Goal: Transaction & Acquisition: Download file/media

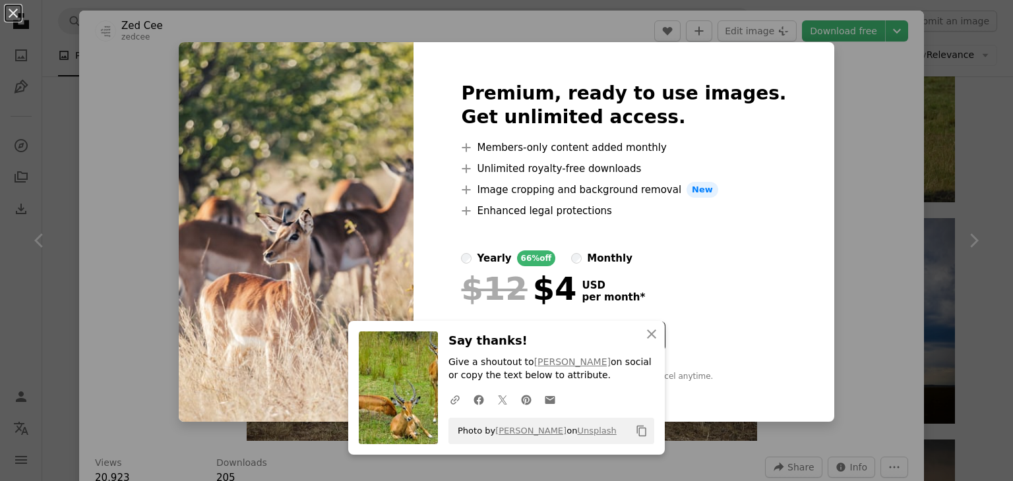
scroll to position [1253, 0]
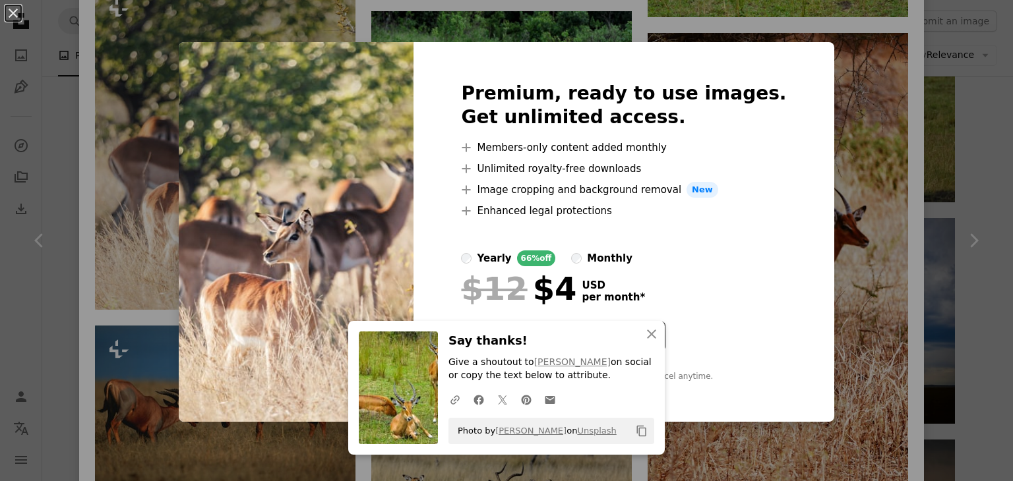
click at [160, 276] on div "An X shape Premium, ready to use images. Get unlimited access. A plus sign Memb…" at bounding box center [506, 240] width 1013 height 481
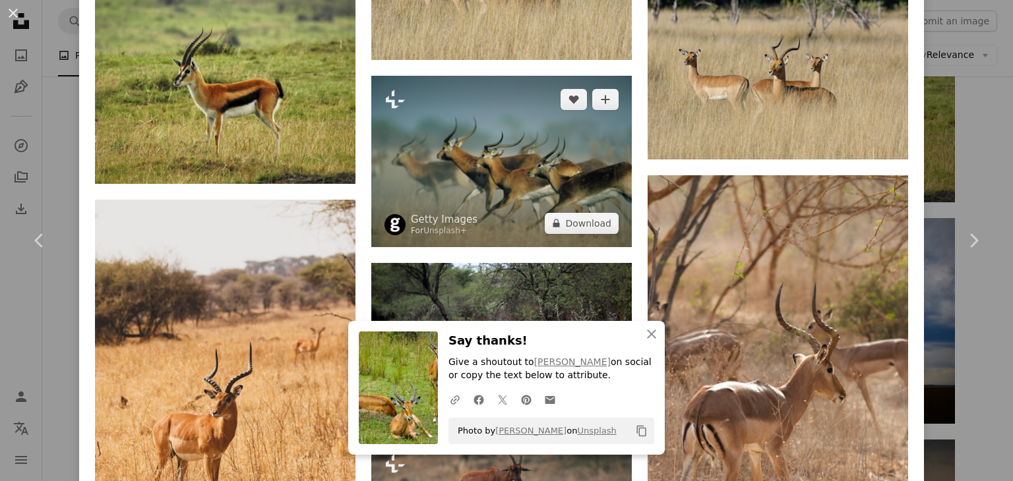
scroll to position [1781, 0]
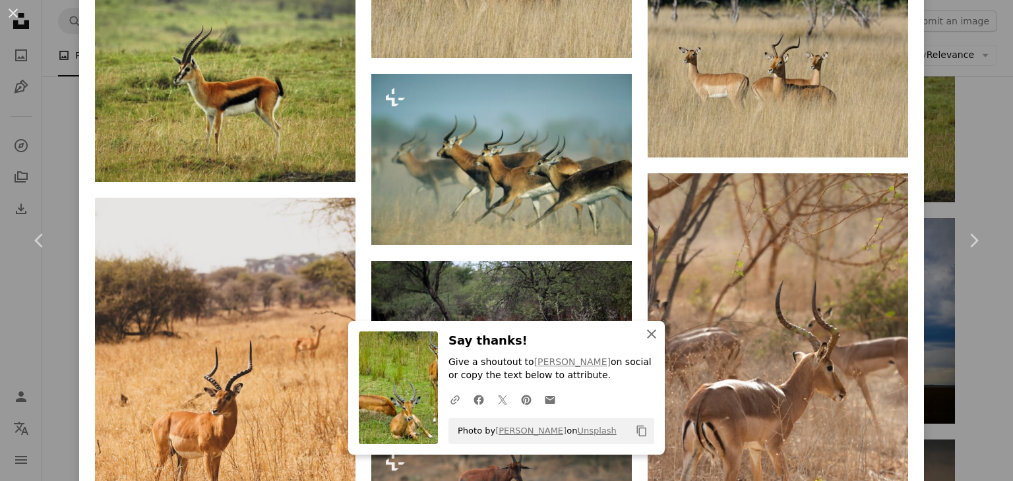
click at [650, 336] on icon "An X shape" at bounding box center [652, 334] width 16 height 16
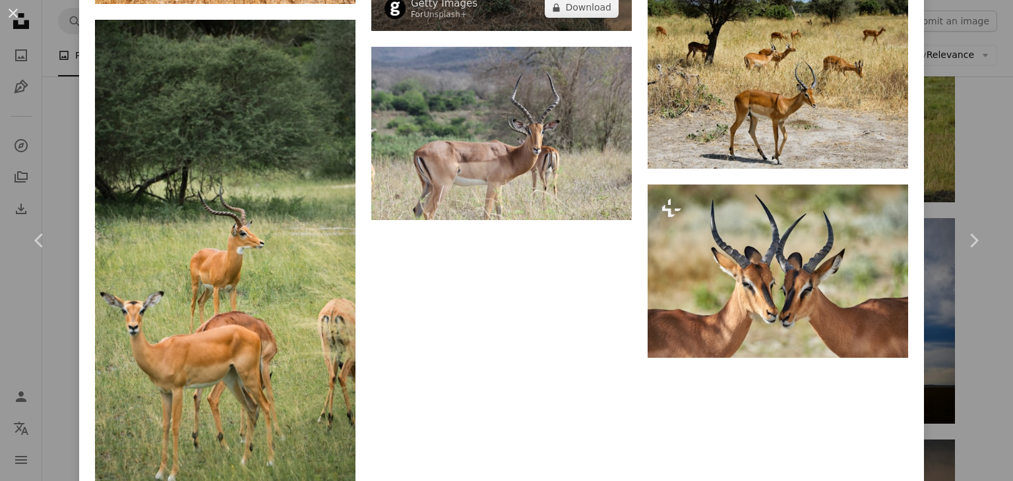
scroll to position [2374, 0]
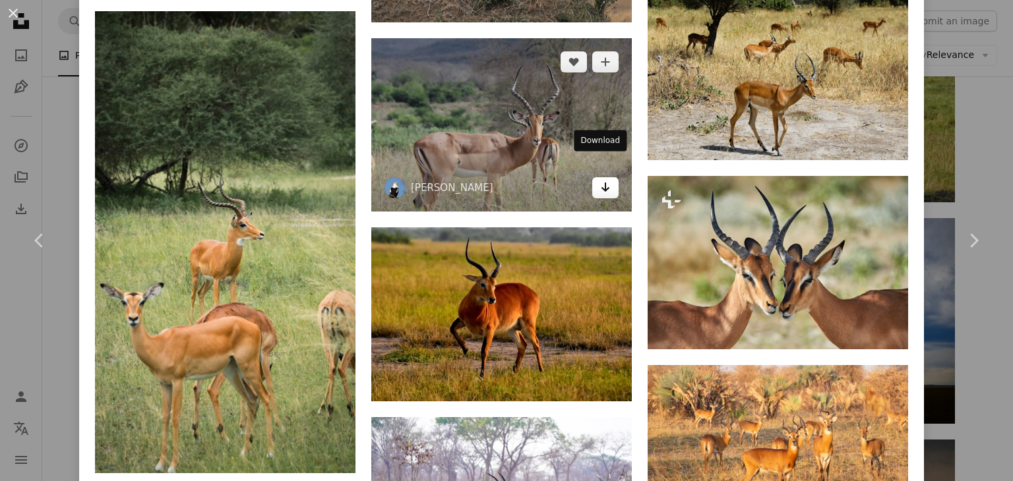
click at [600, 179] on icon "Arrow pointing down" at bounding box center [605, 187] width 11 height 16
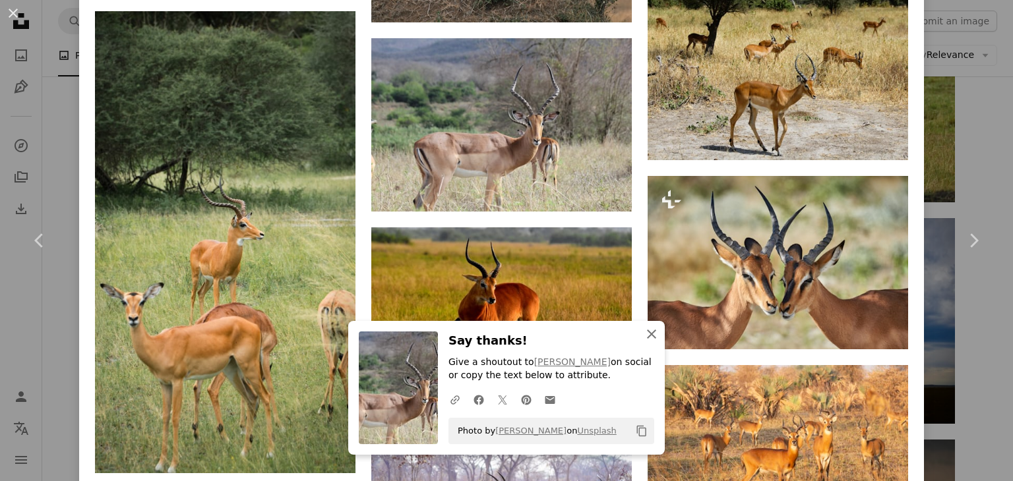
click at [652, 338] on icon "An X shape" at bounding box center [652, 334] width 16 height 16
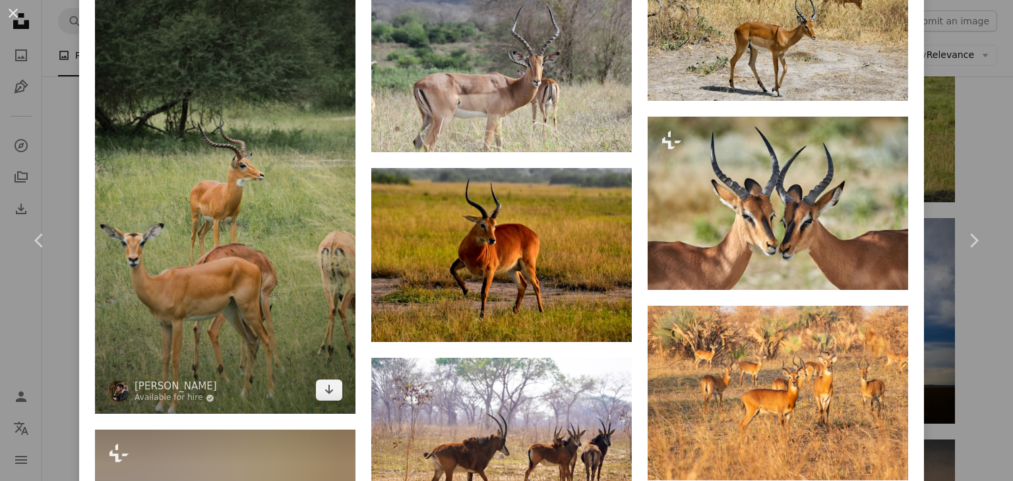
scroll to position [2572, 0]
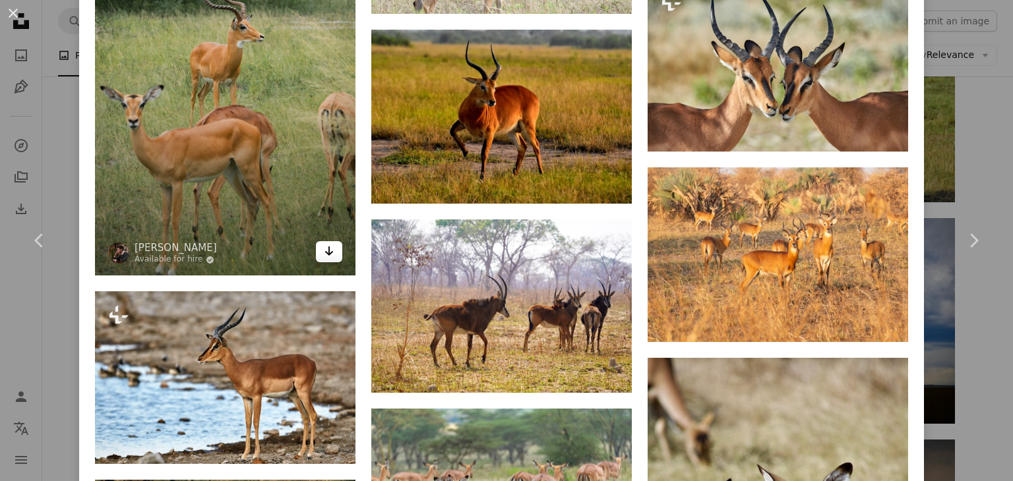
click at [328, 243] on icon "Arrow pointing down" at bounding box center [329, 251] width 11 height 16
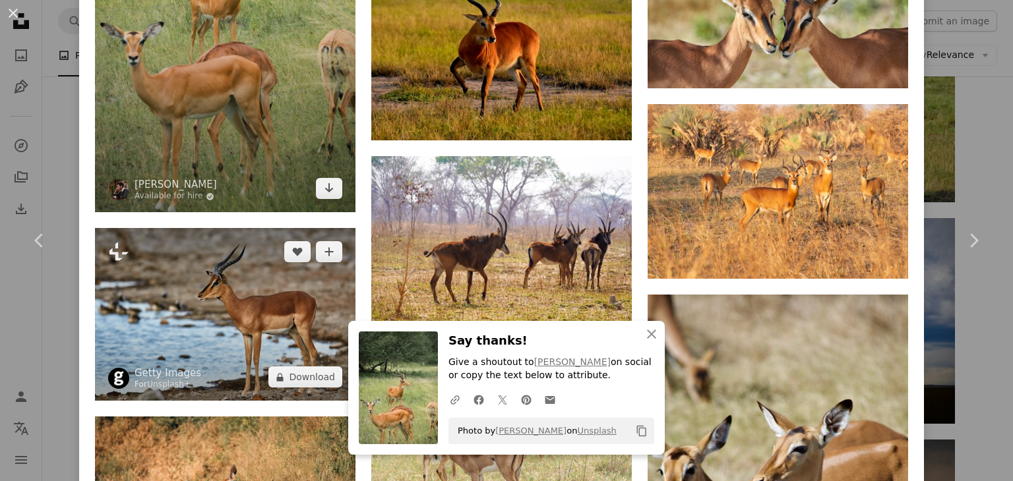
scroll to position [2704, 0]
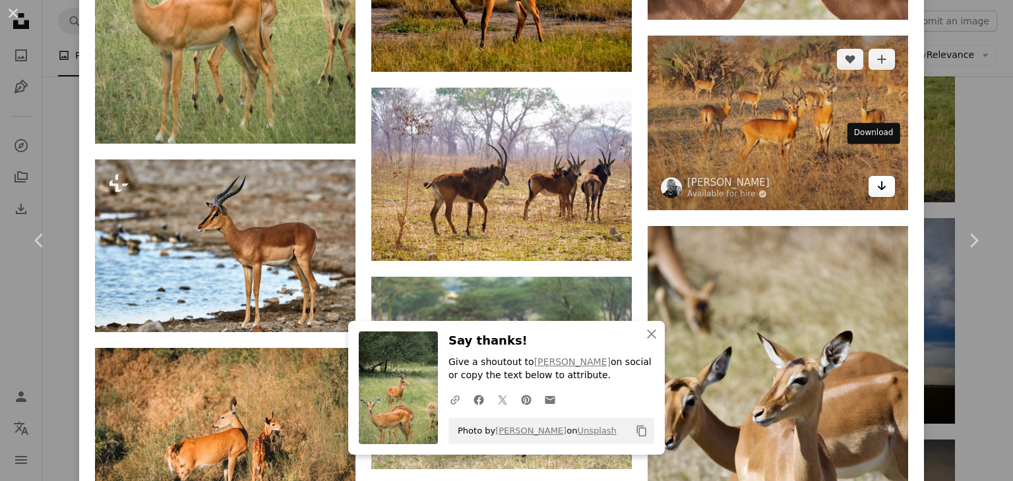
click at [876, 178] on icon "Arrow pointing down" at bounding box center [881, 186] width 11 height 16
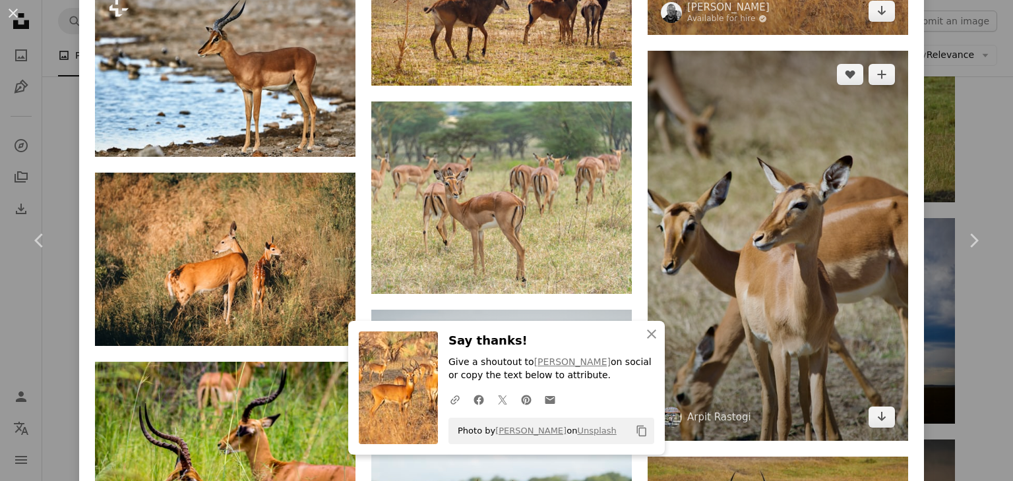
scroll to position [2902, 0]
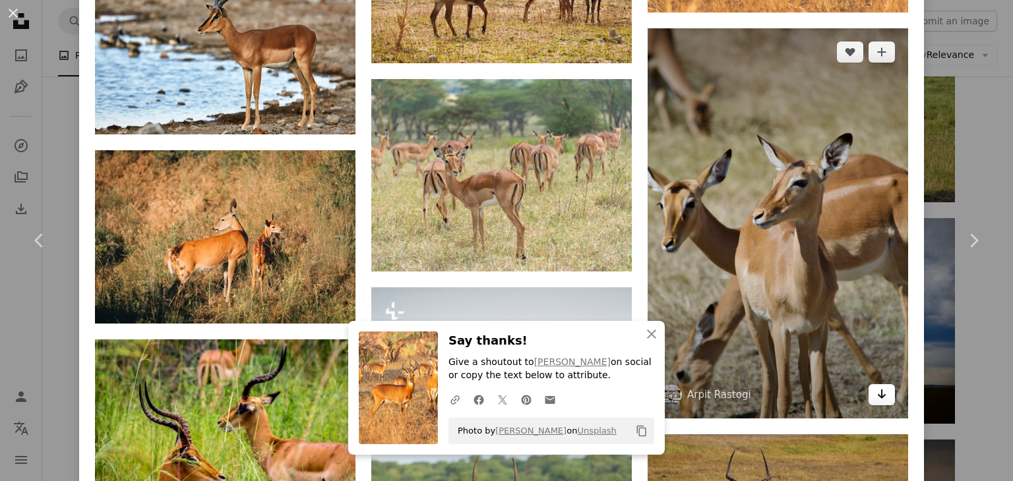
click at [876, 386] on icon "Arrow pointing down" at bounding box center [881, 394] width 11 height 16
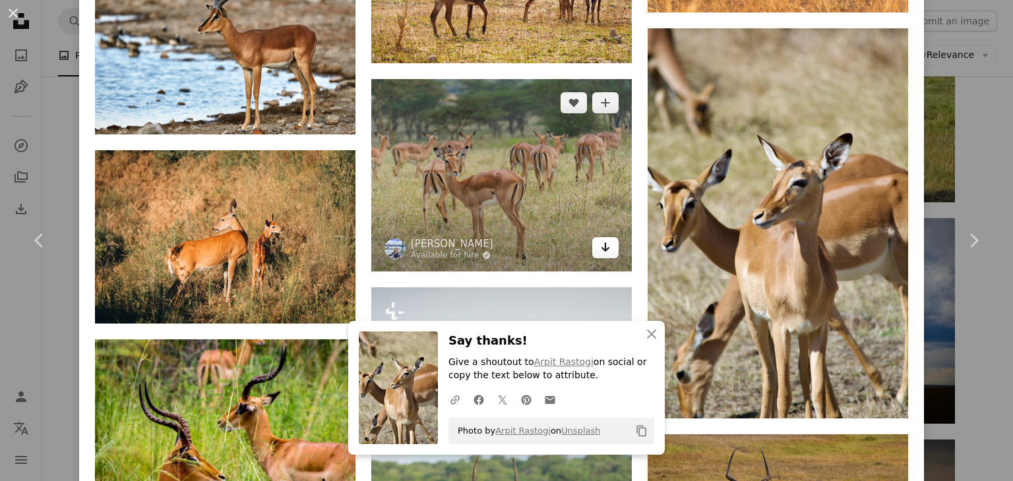
click at [592, 237] on link "Arrow pointing down" at bounding box center [605, 247] width 26 height 21
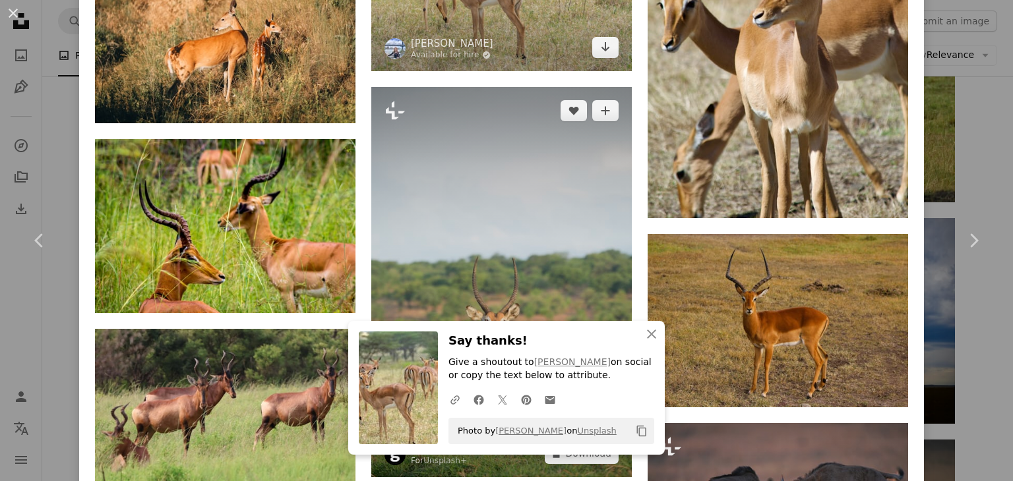
scroll to position [3165, 0]
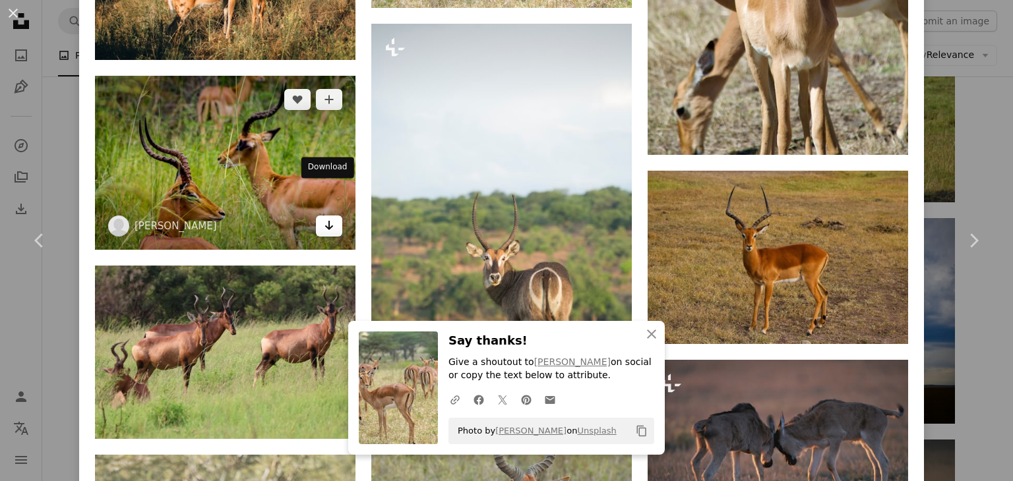
click at [328, 218] on icon "Arrow pointing down" at bounding box center [329, 226] width 11 height 16
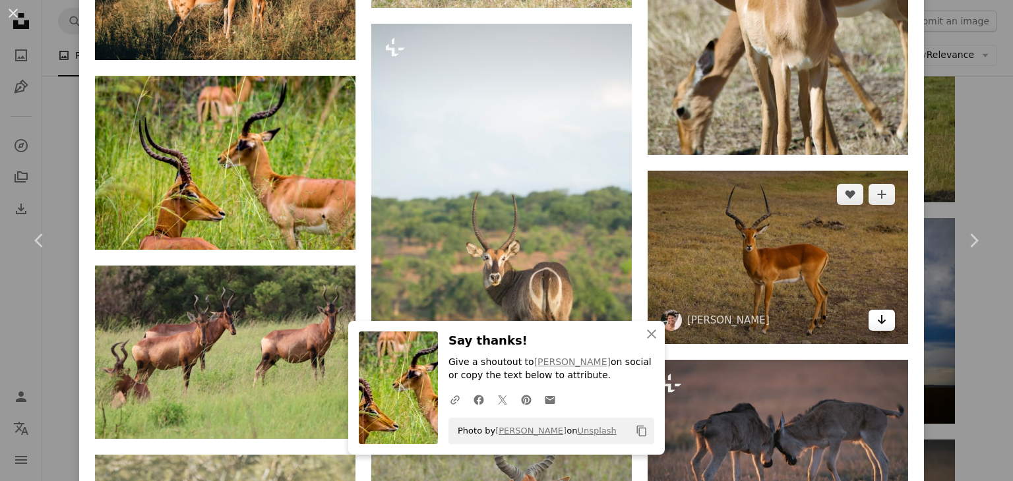
click at [876, 312] on icon "Arrow pointing down" at bounding box center [881, 320] width 11 height 16
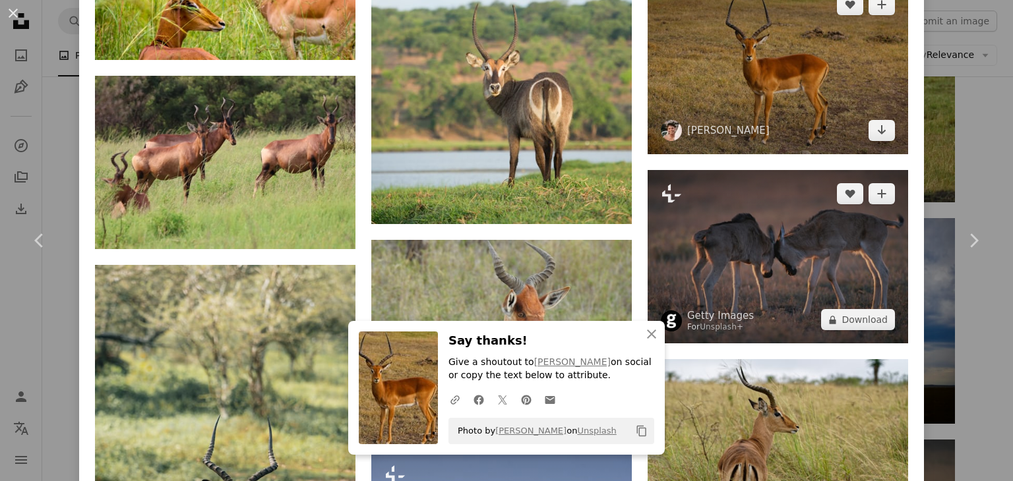
scroll to position [3363, 0]
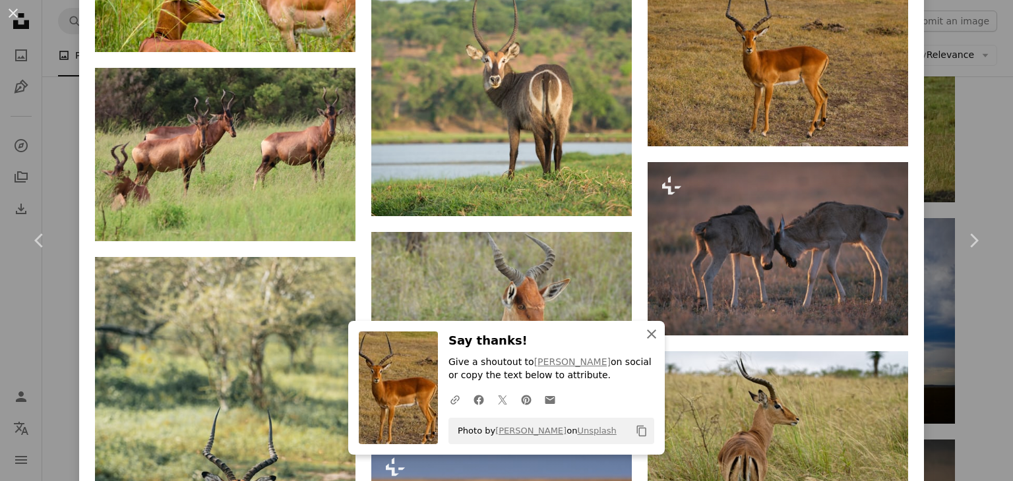
click at [644, 331] on icon "An X shape" at bounding box center [652, 334] width 16 height 16
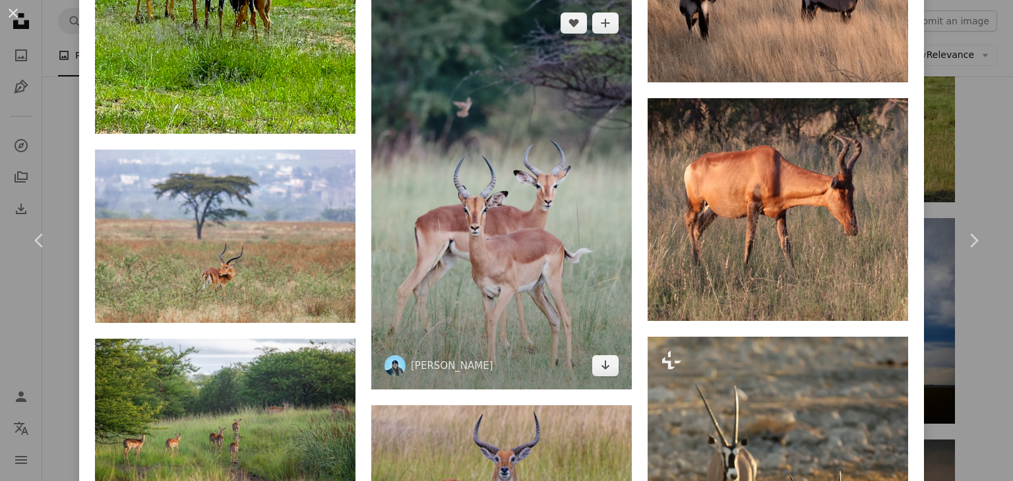
scroll to position [4604, 0]
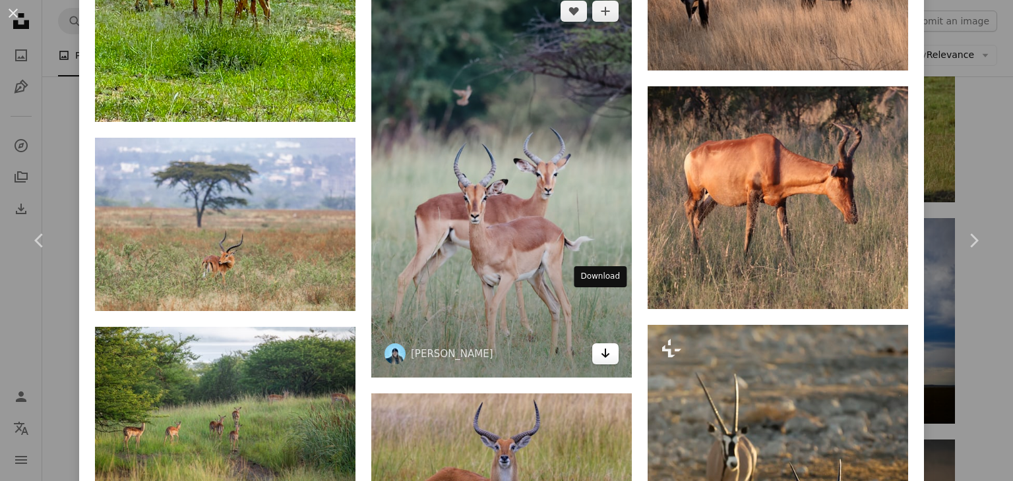
click at [605, 344] on link "Arrow pointing down" at bounding box center [605, 354] width 26 height 21
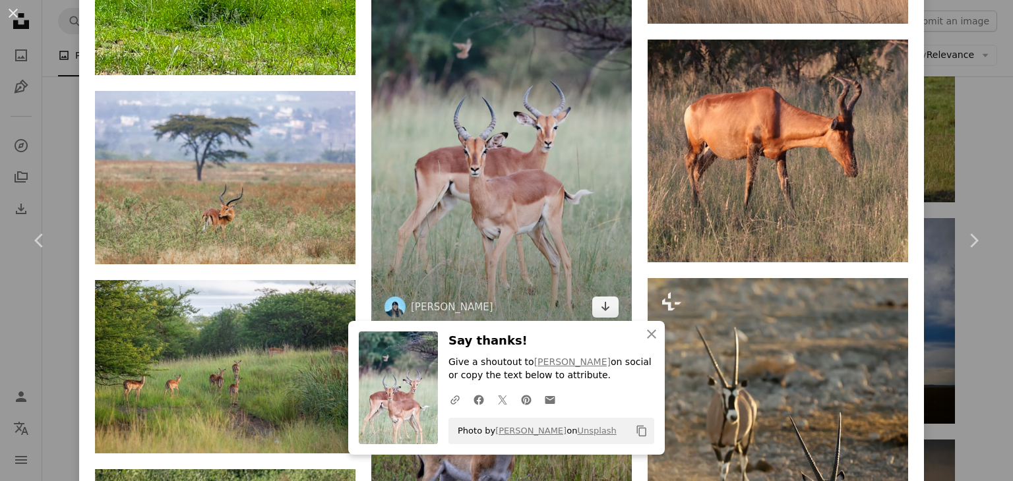
scroll to position [4670, 0]
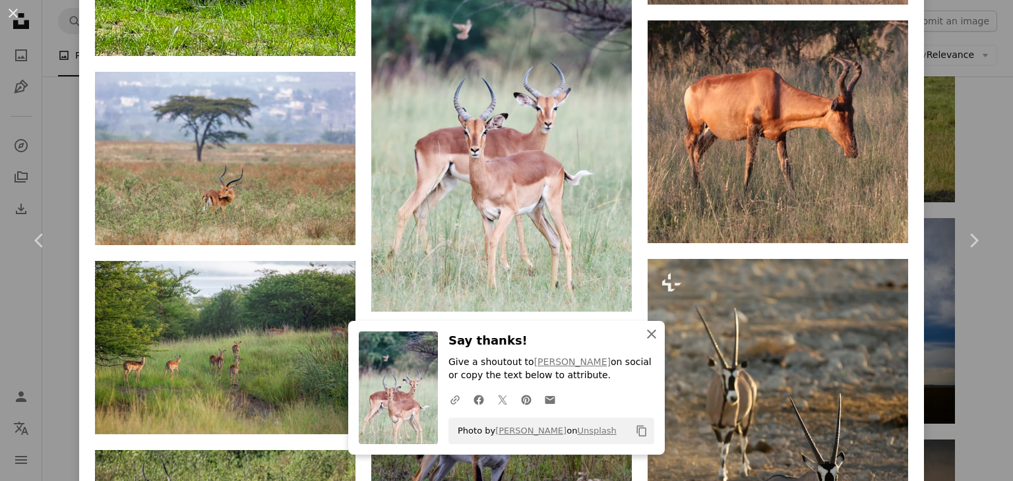
click at [650, 337] on icon "An X shape" at bounding box center [652, 334] width 16 height 16
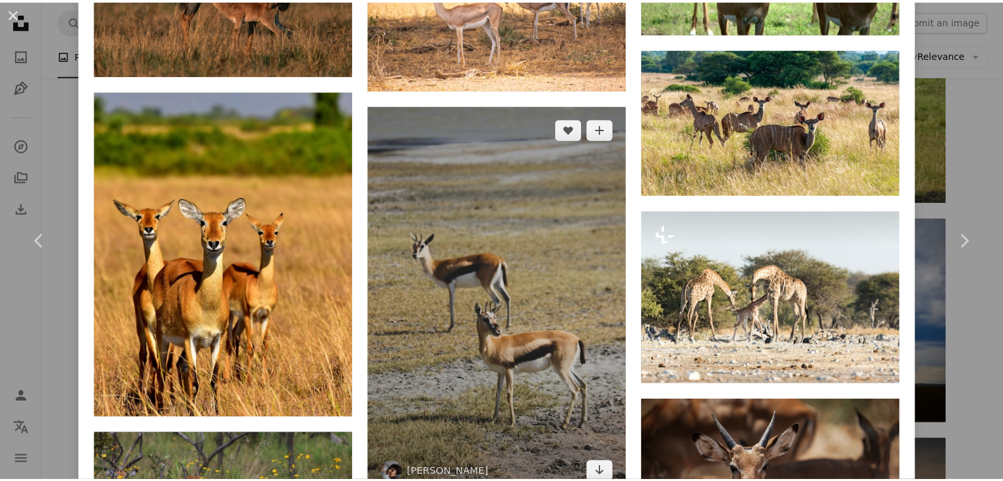
scroll to position [5923, 0]
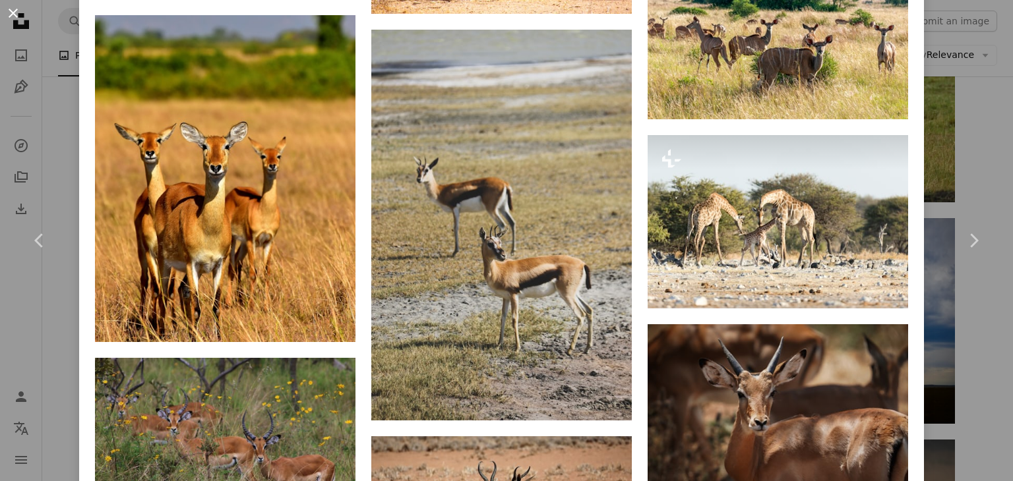
click at [10, 15] on button "An X shape" at bounding box center [13, 13] width 16 height 16
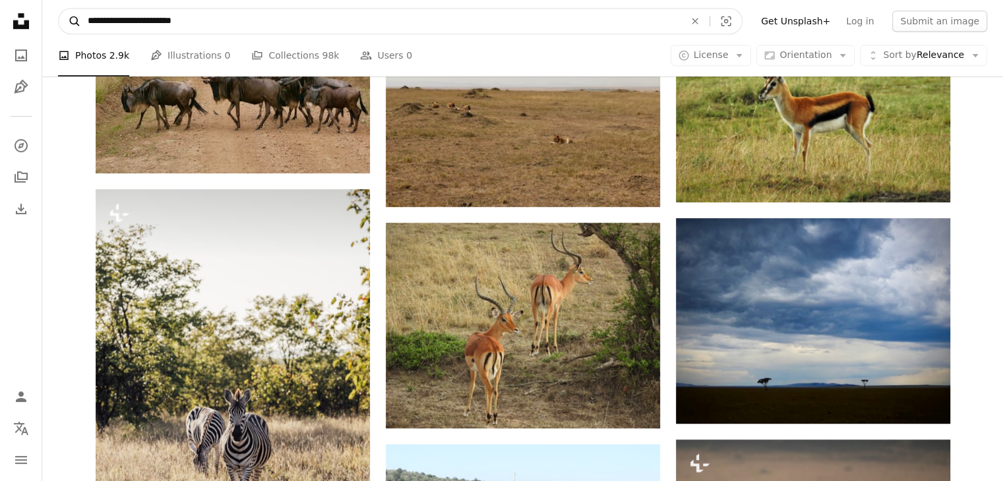
drag, startPoint x: 196, startPoint y: 23, endPoint x: 61, endPoint y: 30, distance: 135.3
click at [61, 30] on form "**********" at bounding box center [400, 21] width 685 height 26
type input "********"
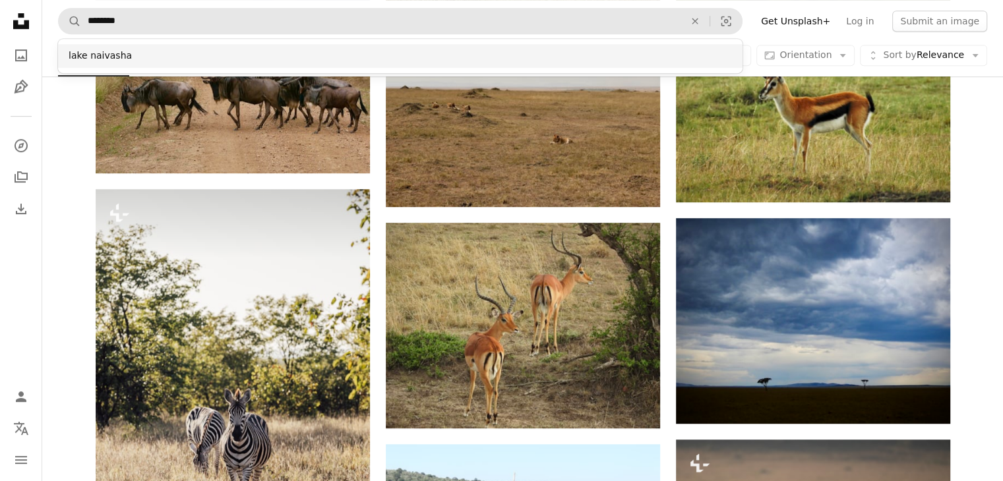
click at [84, 55] on div "lake naivasha" at bounding box center [400, 56] width 685 height 24
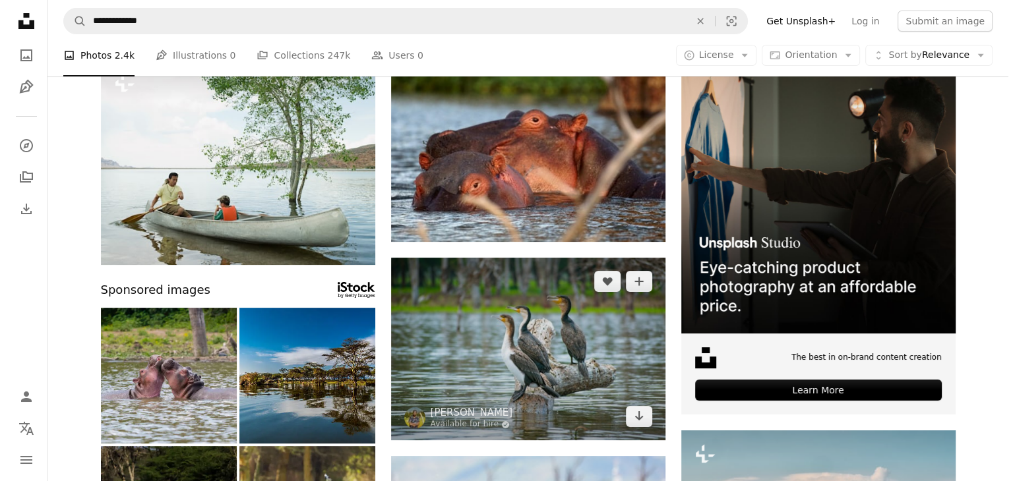
scroll to position [66, 0]
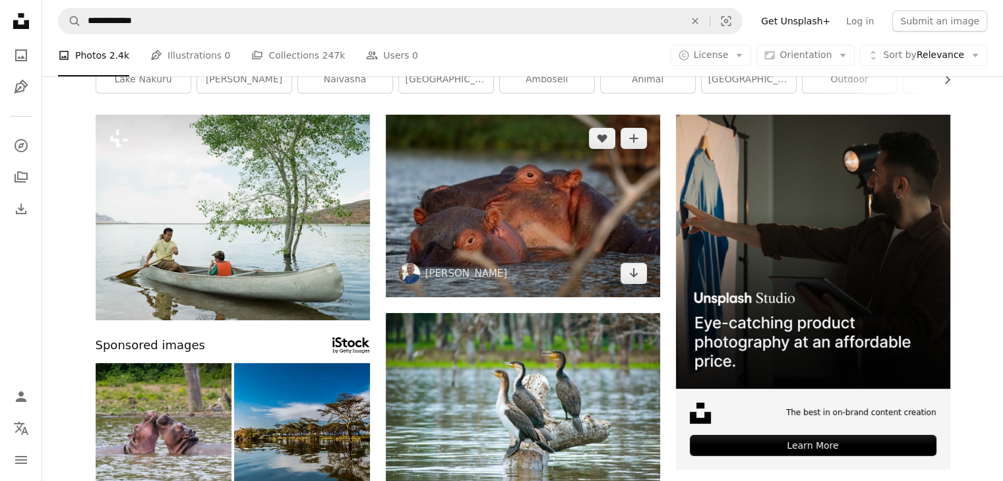
click at [497, 199] on img at bounding box center [523, 206] width 274 height 183
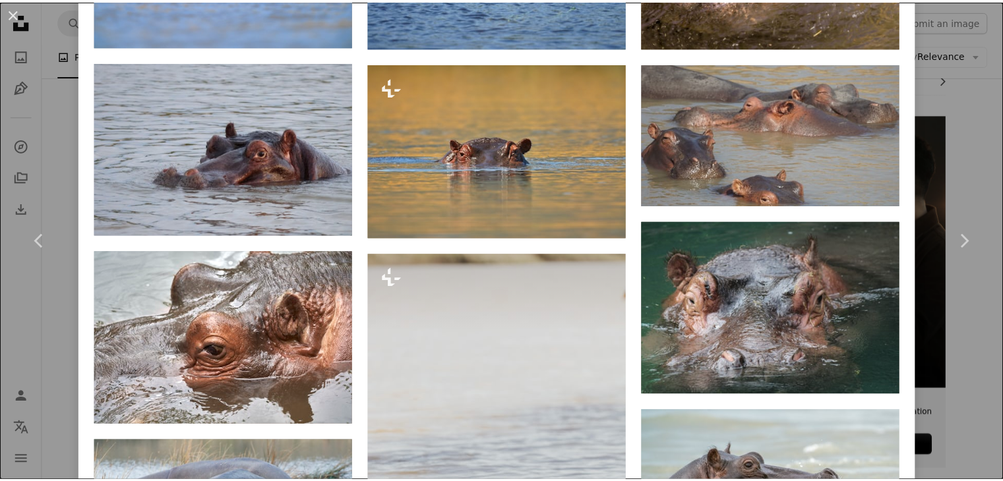
scroll to position [1451, 0]
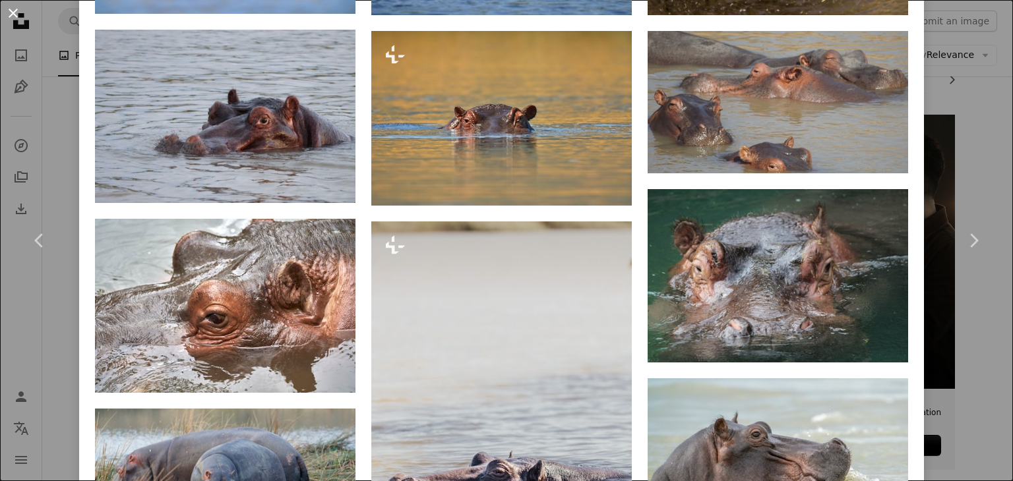
click at [12, 9] on button "An X shape" at bounding box center [13, 13] width 16 height 16
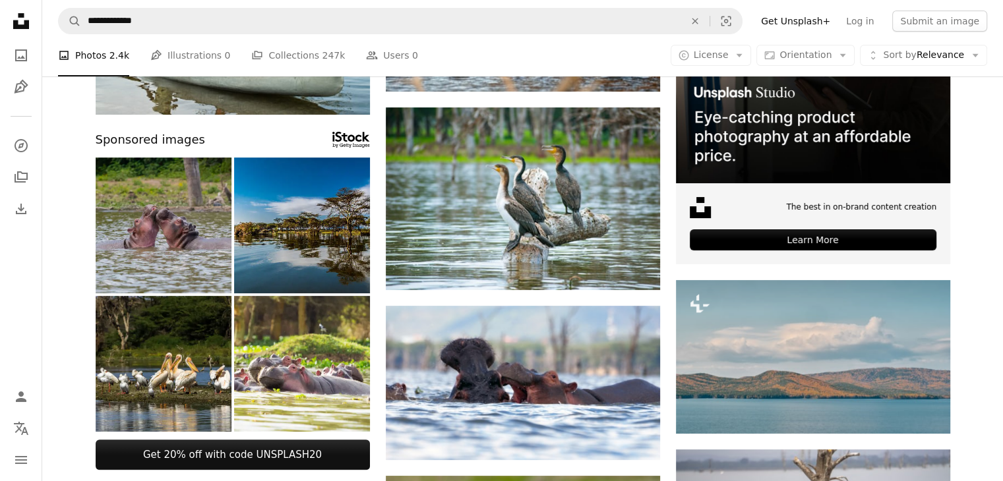
scroll to position [330, 0]
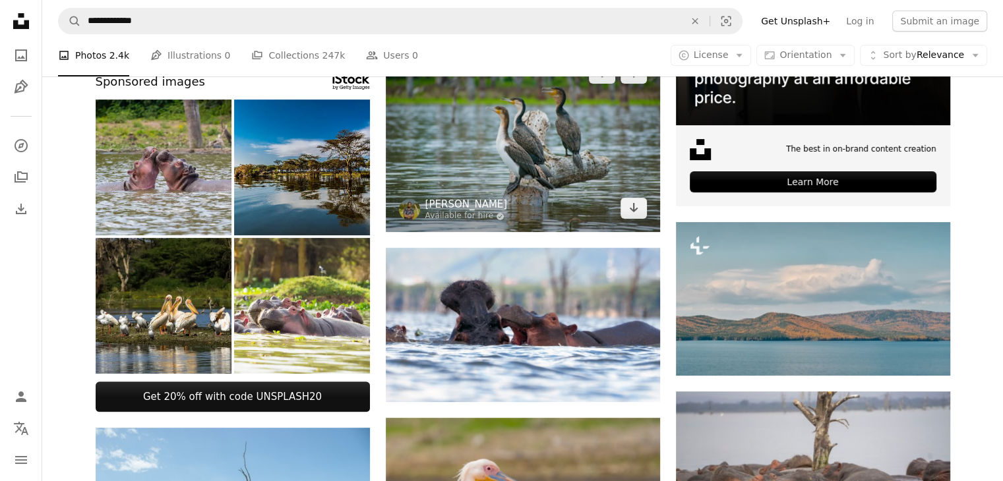
click at [489, 200] on link "[PERSON_NAME]" at bounding box center [466, 204] width 82 height 13
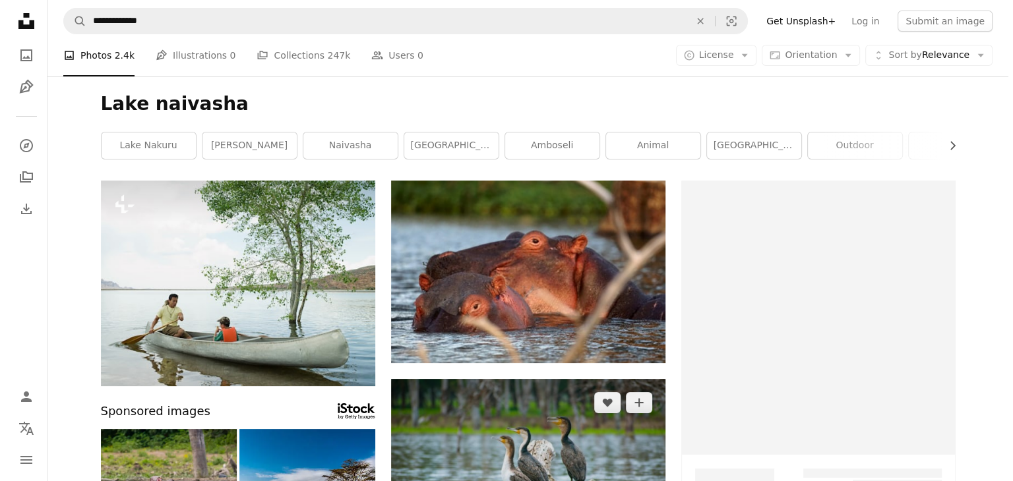
scroll to position [330, 0]
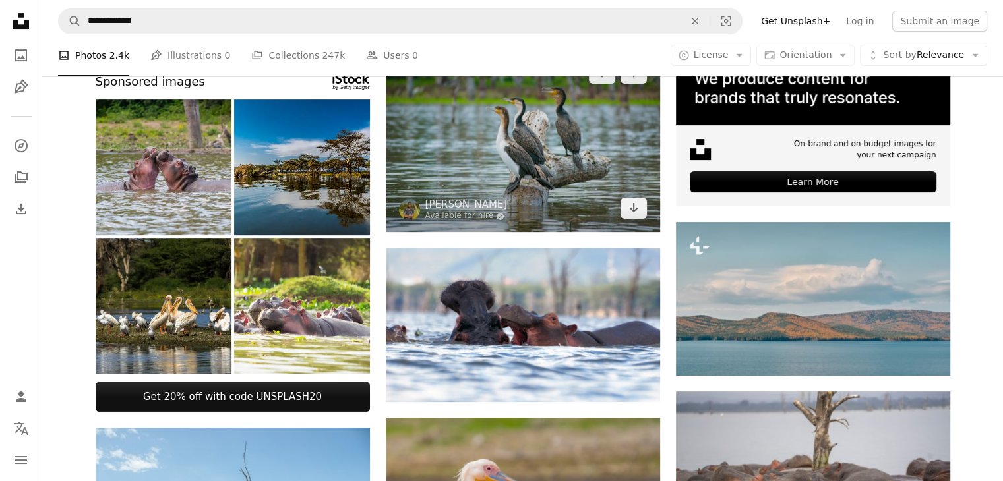
click at [514, 169] on img at bounding box center [523, 140] width 274 height 183
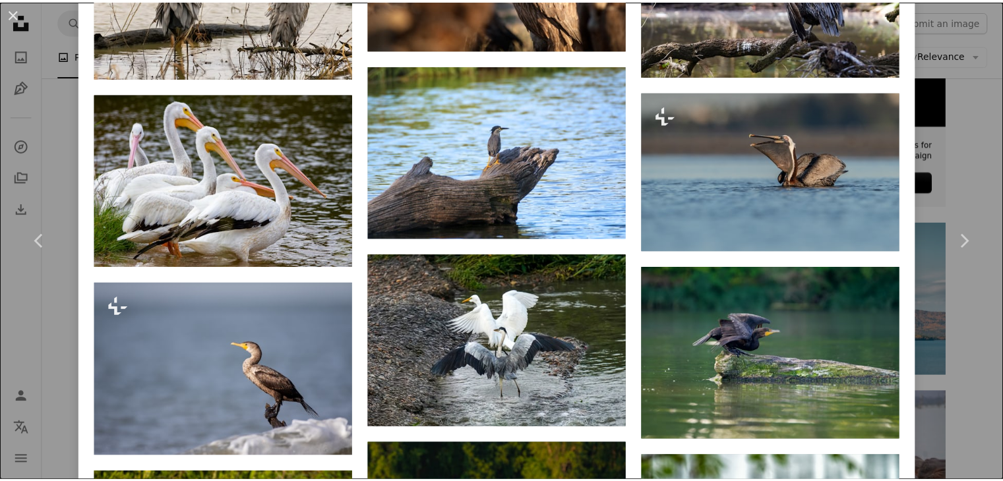
scroll to position [2176, 0]
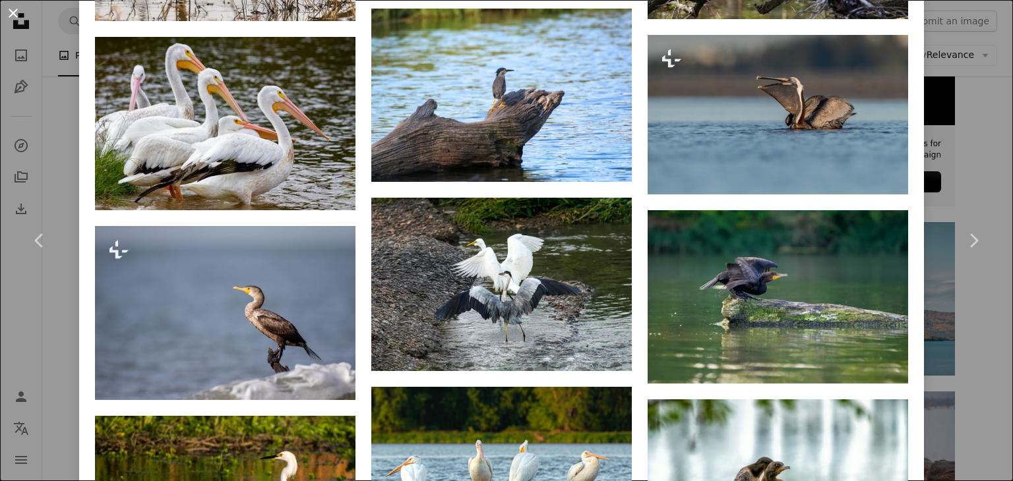
click at [19, 16] on button "An X shape" at bounding box center [13, 13] width 16 height 16
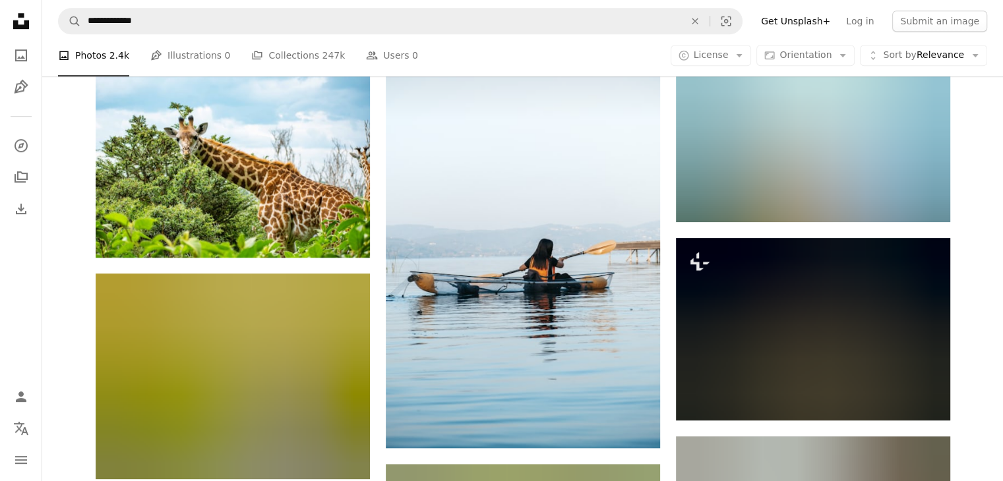
scroll to position [881, 0]
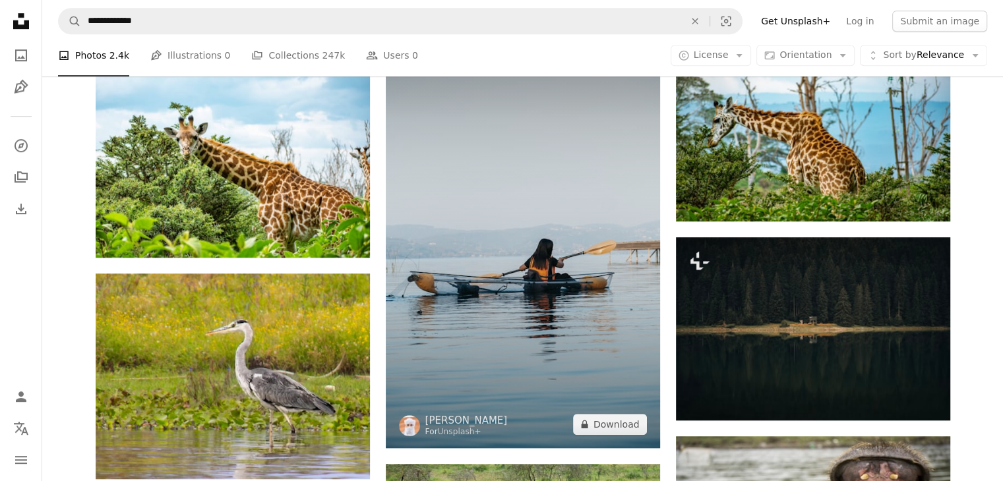
click at [530, 238] on img at bounding box center [523, 243] width 274 height 412
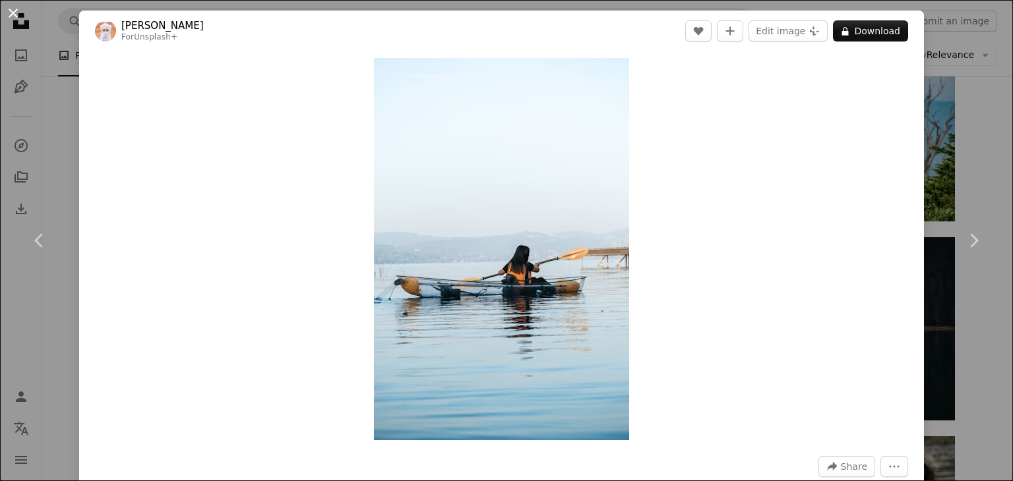
click at [16, 14] on button "An X shape" at bounding box center [13, 13] width 16 height 16
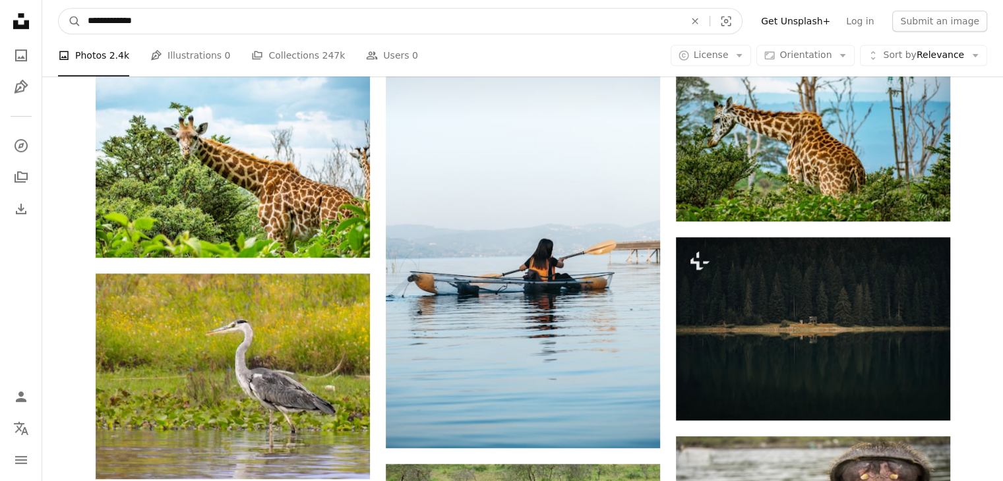
drag, startPoint x: 143, startPoint y: 21, endPoint x: 22, endPoint y: 6, distance: 122.3
click at [22, 6] on div "**********" at bounding box center [501, 426] width 1003 height 2615
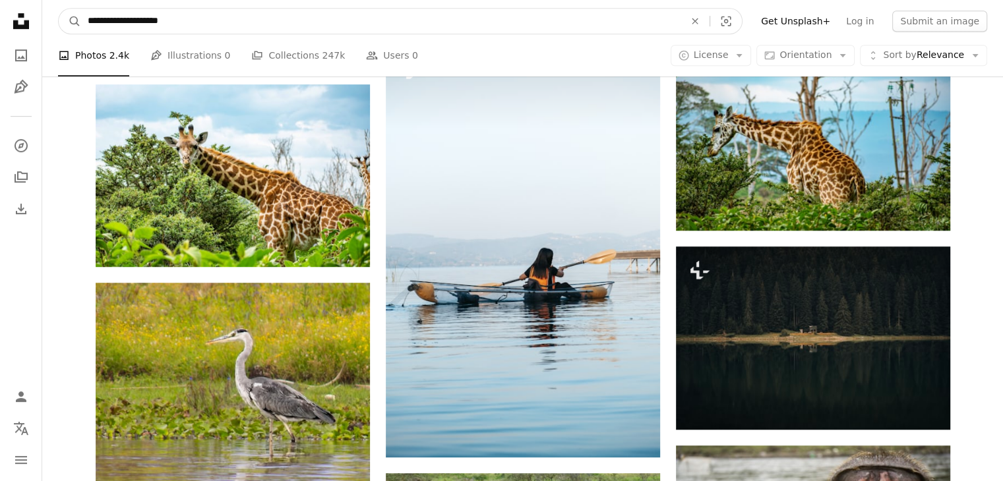
type input "**********"
click at [59, 9] on button "A magnifying glass" at bounding box center [70, 21] width 22 height 25
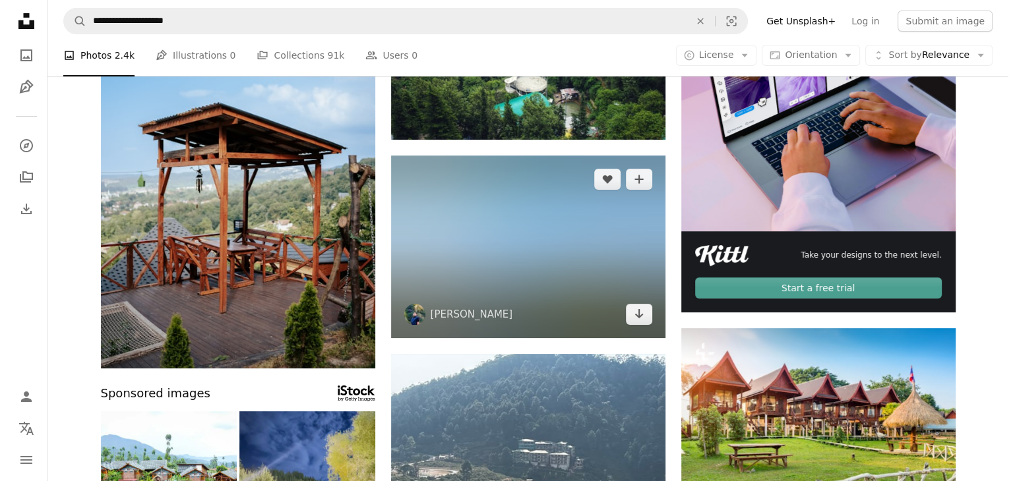
scroll to position [224, 0]
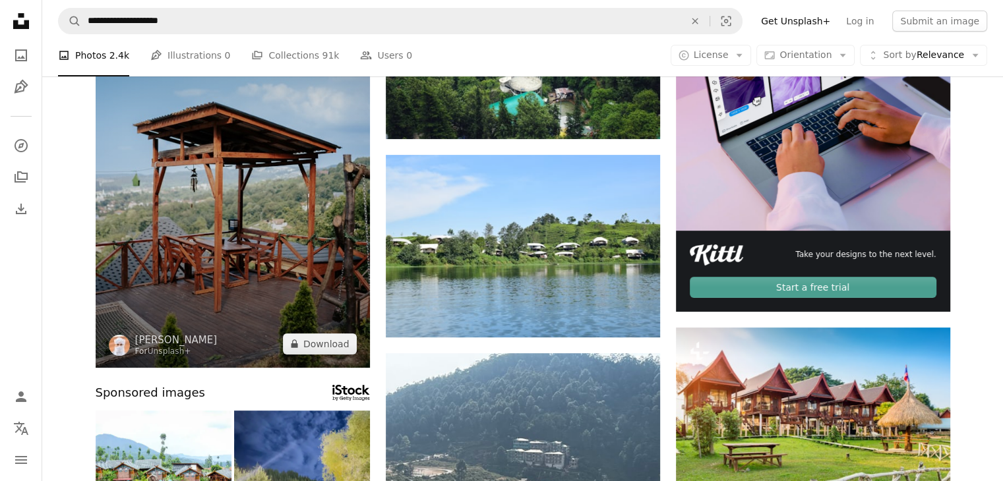
click at [257, 241] on img at bounding box center [233, 162] width 274 height 412
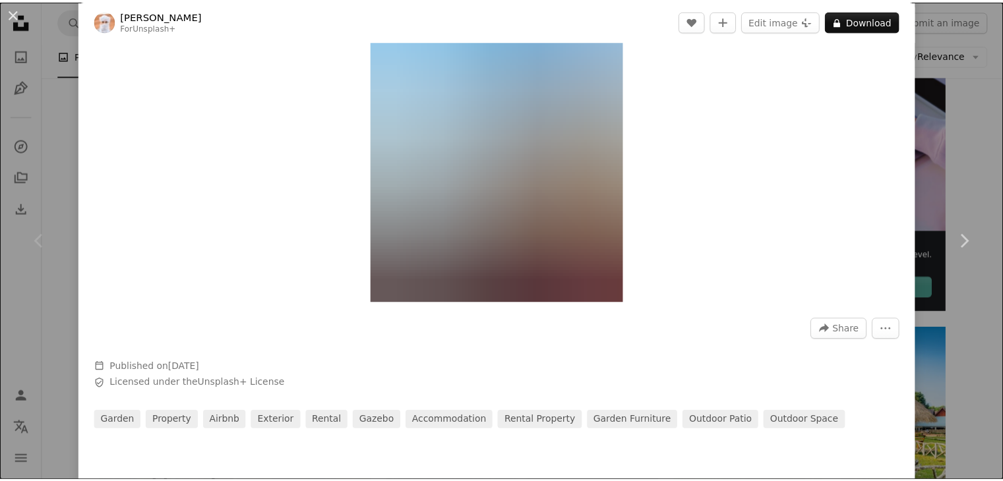
scroll to position [131, 0]
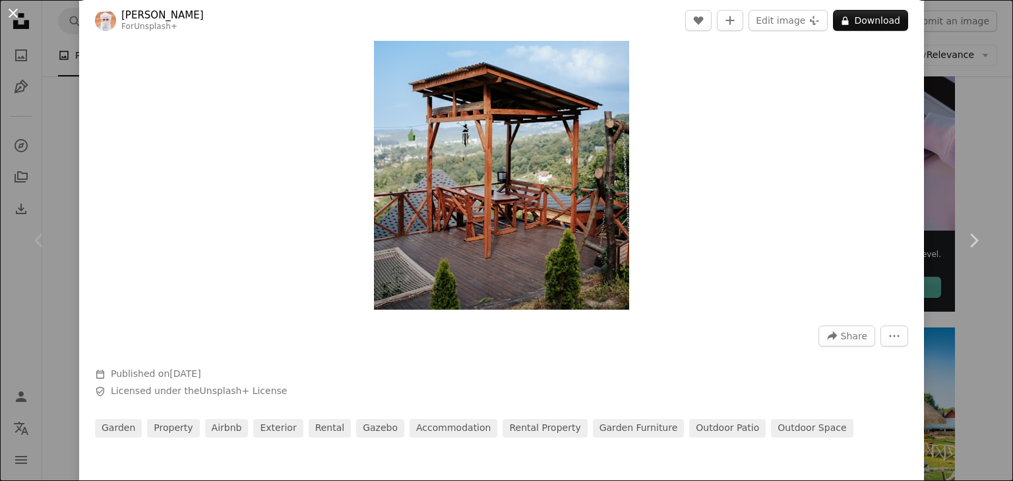
click at [13, 9] on button "An X shape" at bounding box center [13, 13] width 16 height 16
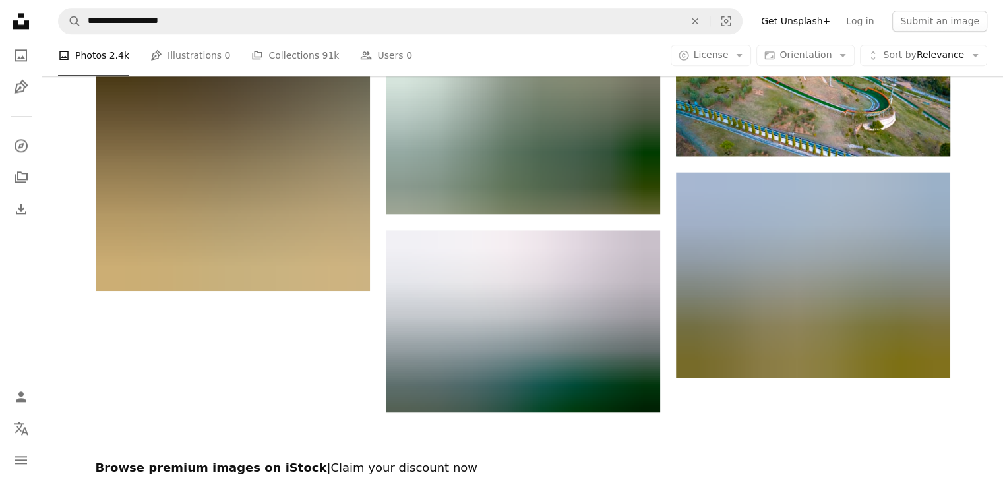
scroll to position [1748, 0]
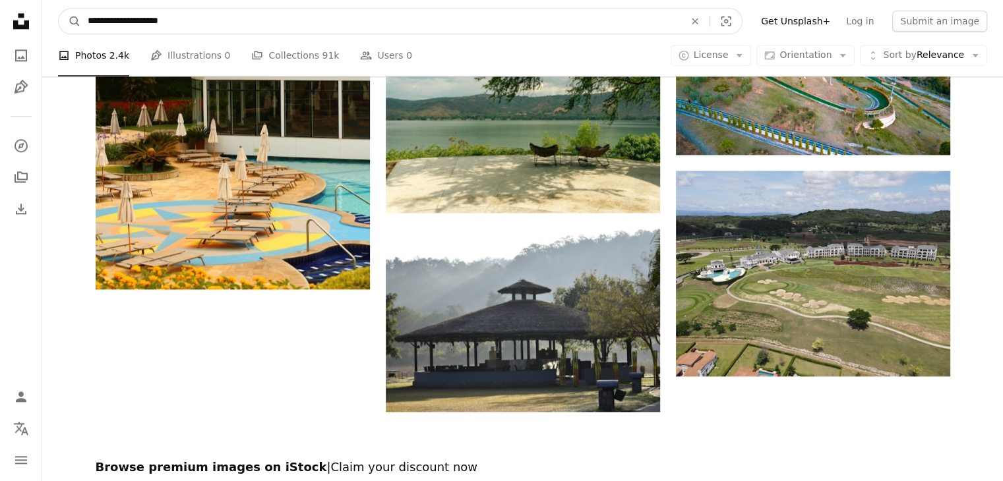
drag, startPoint x: 175, startPoint y: 16, endPoint x: 40, endPoint y: 24, distance: 134.8
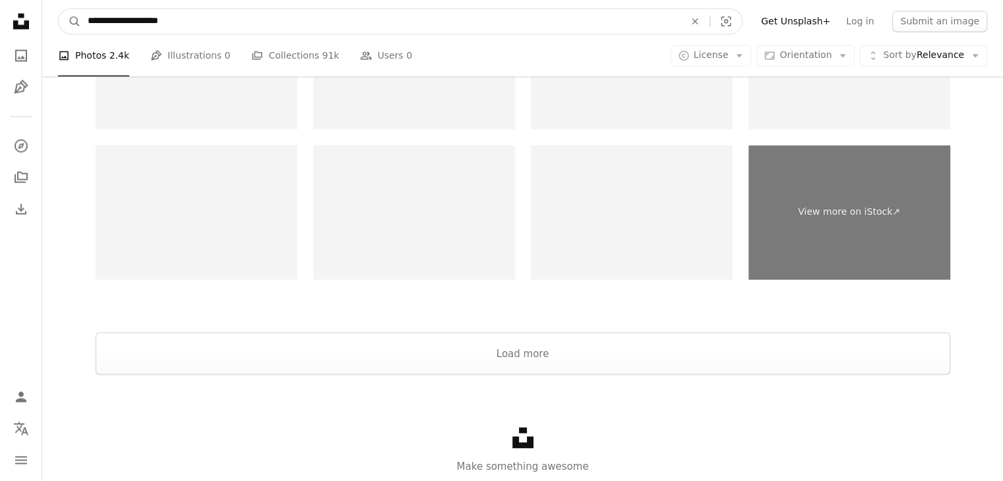
scroll to position [2242, 0]
